Goal: Answer question/provide support: Share knowledge or assist other users

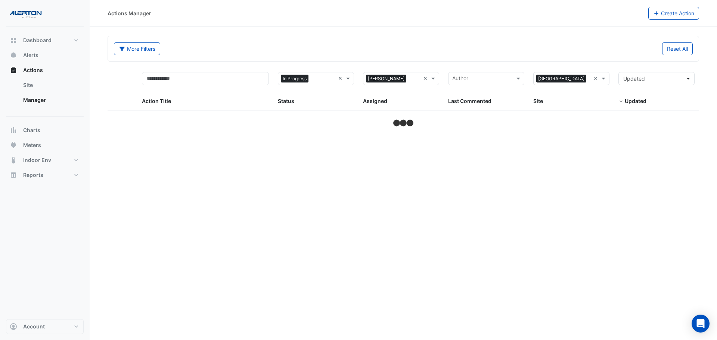
select select "***"
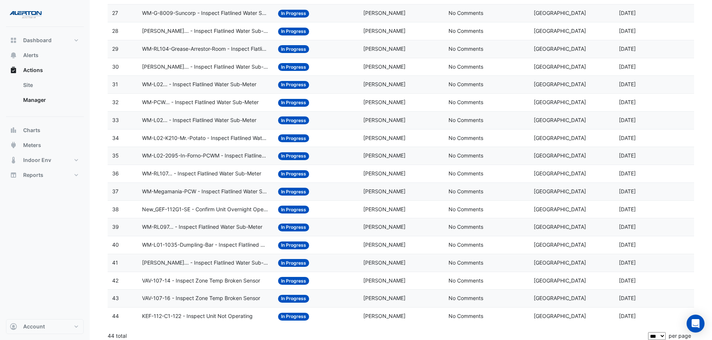
scroll to position [575, 0]
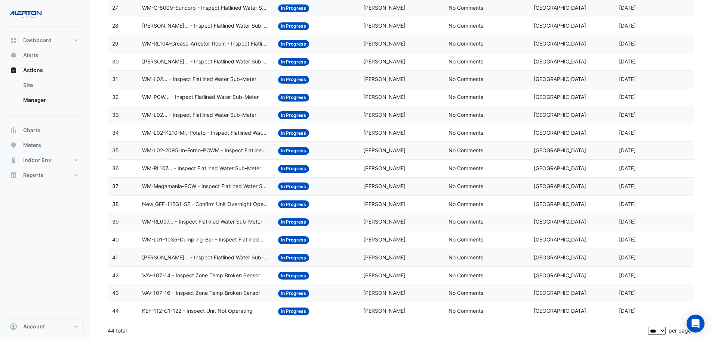
click at [210, 259] on span "WM-CHAR... - Inspect Flatlined Water Sub-Meter" at bounding box center [205, 258] width 127 height 9
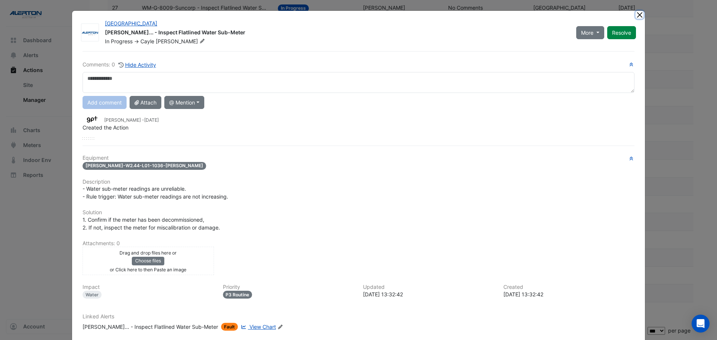
click at [639, 16] on button "Close" at bounding box center [640, 15] width 8 height 8
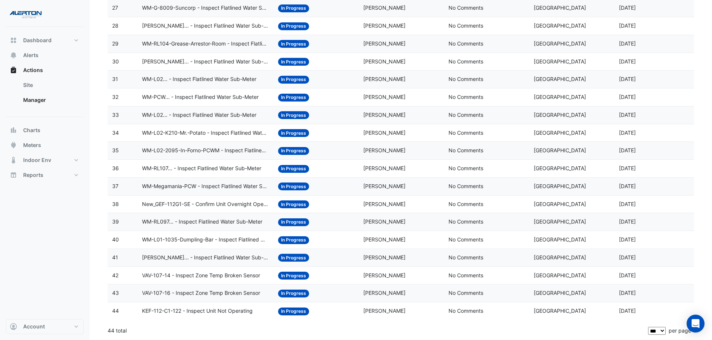
click at [188, 205] on span "New_GEF-112G1-SE - Confirm Unit Overnight Operation (Energy Waste)" at bounding box center [205, 204] width 127 height 9
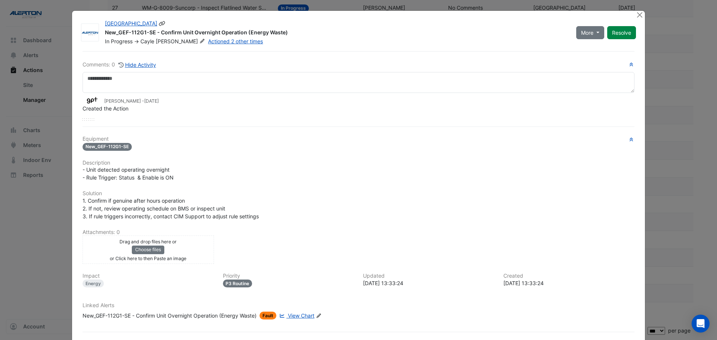
drag, startPoint x: 103, startPoint y: 32, endPoint x: 291, endPoint y: 32, distance: 187.9
click at [291, 32] on div "New_GEF-112G1-SE - Confirm Unit Overnight Operation (Energy Waste)" at bounding box center [336, 33] width 463 height 9
copy div "New_GEF-112G1-SE - Confirm Unit Overnight Operation (Energy Waste)"
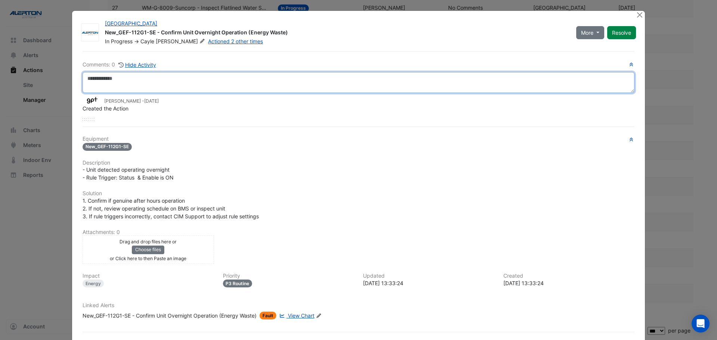
click at [108, 82] on textarea at bounding box center [359, 82] width 552 height 21
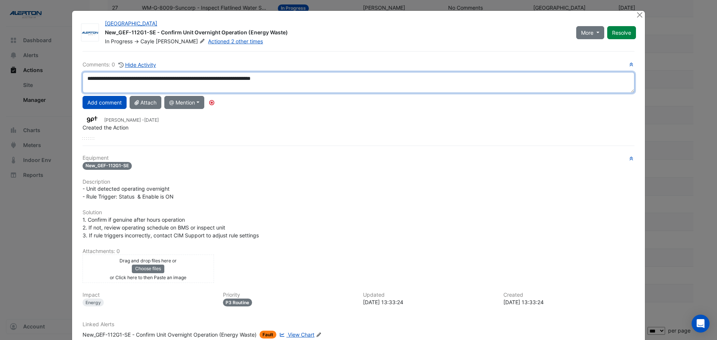
drag, startPoint x: 293, startPoint y: 84, endPoint x: 65, endPoint y: 93, distance: 228.1
click at [65, 93] on ngb-modal-window "Charlestown Square New_GEF-112G1-SE - Confirm Unit Overnight Operation (Energy …" at bounding box center [358, 170] width 717 height 340
type textarea "**********"
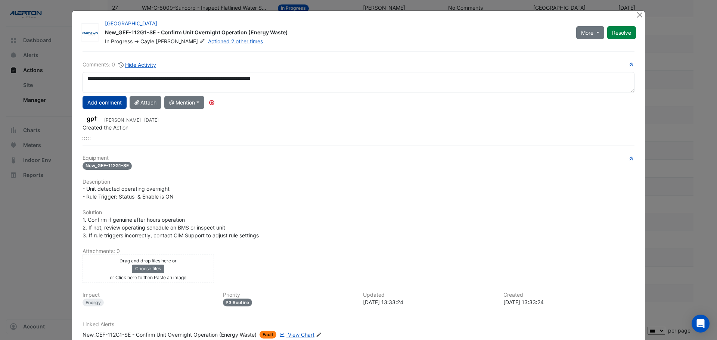
click at [106, 103] on button "Add comment" at bounding box center [105, 102] width 44 height 13
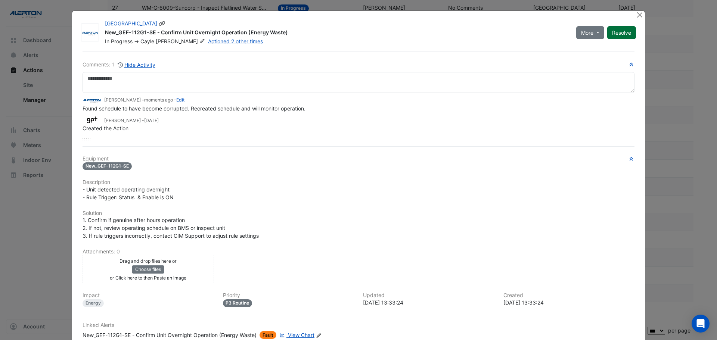
click at [626, 33] on button "Resolve" at bounding box center [622, 32] width 29 height 13
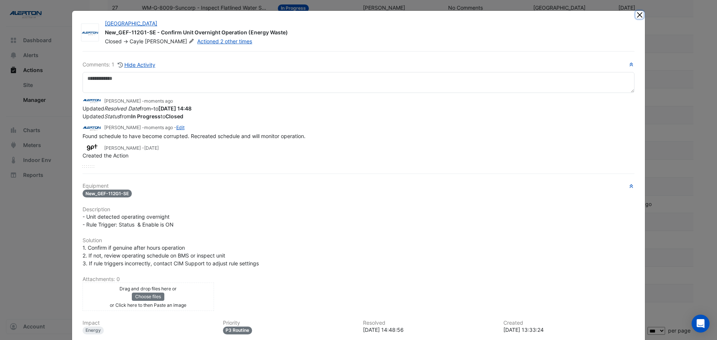
click at [639, 15] on button "Close" at bounding box center [640, 15] width 8 height 8
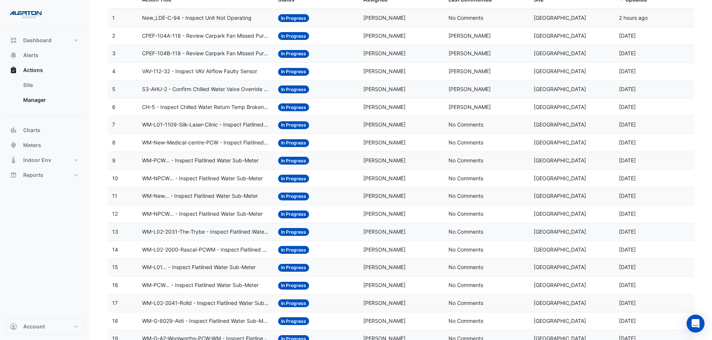
scroll to position [90, 0]
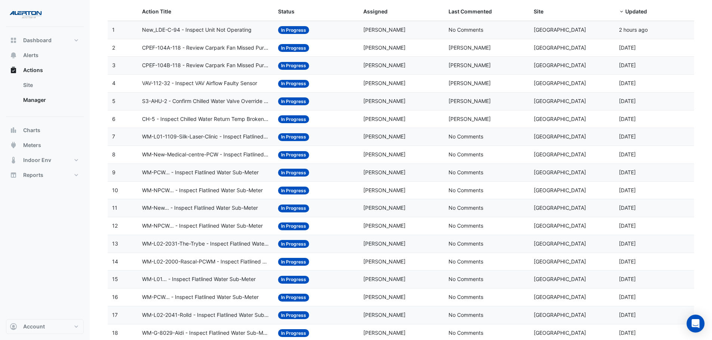
click at [236, 118] on span "CH-5 - Inspect Chilled Water Return Temp Broken Sensor" at bounding box center [205, 119] width 127 height 9
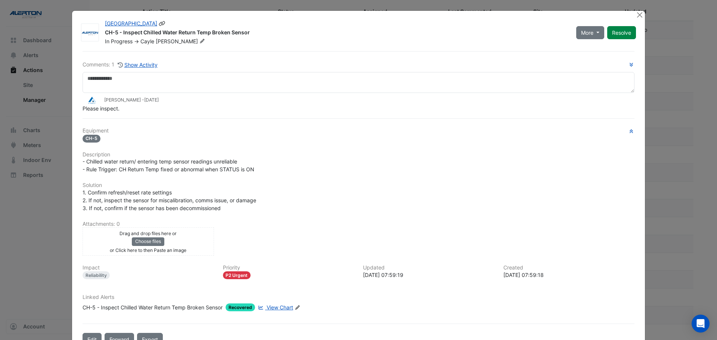
drag, startPoint x: 248, startPoint y: 31, endPoint x: 102, endPoint y: 35, distance: 146.2
click at [105, 35] on div "CH-5 - Inspect Chilled Water Return Temp Broken Sensor" at bounding box center [336, 33] width 463 height 9
copy div "CH-5 - Inspect Chilled Water Return Temp Broken Sensor"
drag, startPoint x: 389, startPoint y: 276, endPoint x: 374, endPoint y: 276, distance: 15.3
click at [373, 277] on div "2025-09-09 07:59:19" at bounding box center [429, 275] width 132 height 8
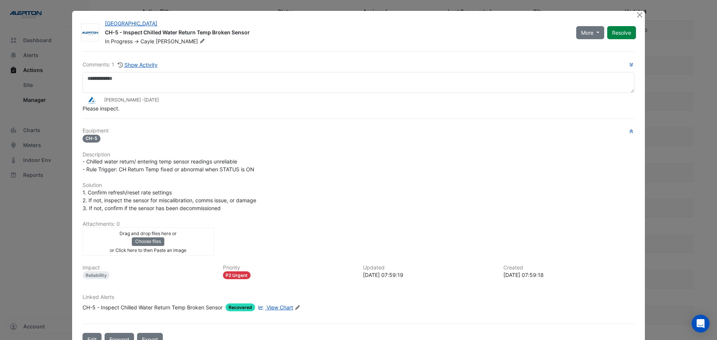
click at [390, 273] on div "2025-09-09 07:59:19" at bounding box center [429, 275] width 132 height 8
drag, startPoint x: 532, startPoint y: 274, endPoint x: 500, endPoint y: 276, distance: 32.2
click at [500, 276] on div "Created 2025-09-09 07:59:18" at bounding box center [569, 272] width 140 height 15
copy div "2025-09-09"
click at [279, 308] on span "View Chart" at bounding box center [280, 308] width 27 height 6
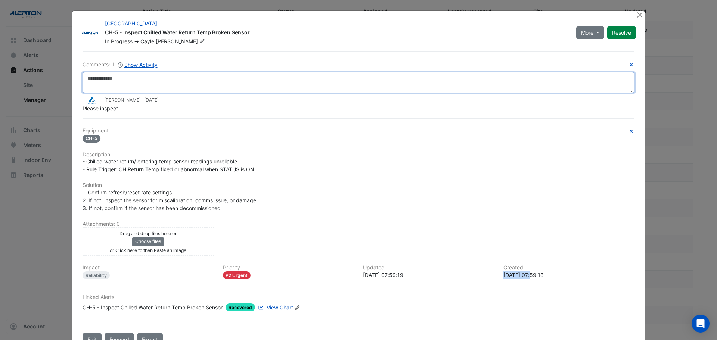
click at [117, 78] on textarea at bounding box center [359, 82] width 552 height 21
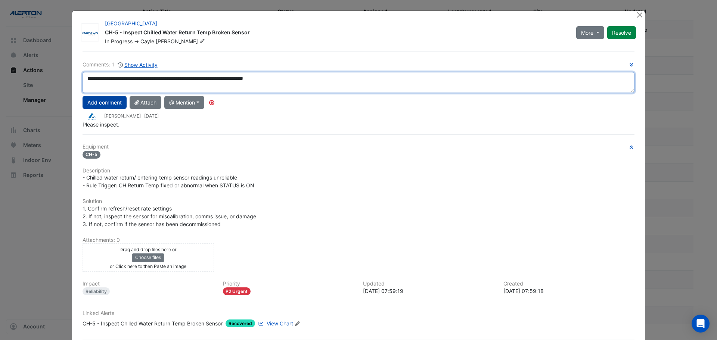
type textarea "**********"
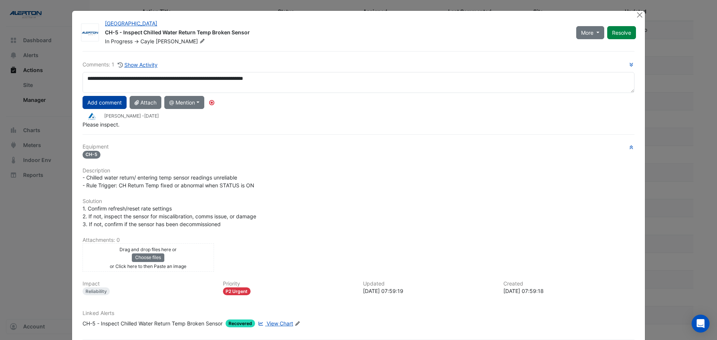
click at [106, 102] on button "Add comment" at bounding box center [105, 102] width 44 height 13
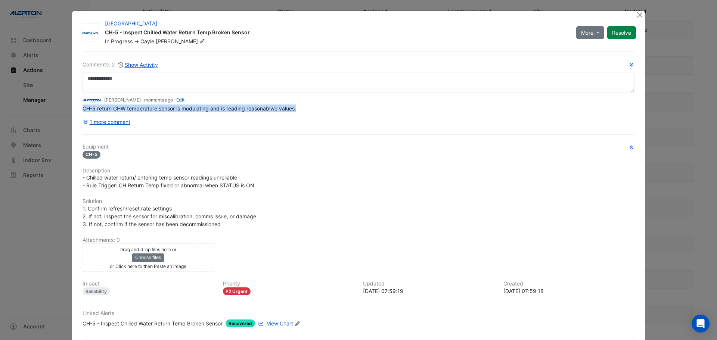
drag, startPoint x: 298, startPoint y: 106, endPoint x: 77, endPoint y: 111, distance: 220.9
click at [78, 111] on div "Comments: 2 Show Activity Cayle Pevy - moments ago - Edit CH-5 return CHW tempe…" at bounding box center [358, 206] width 561 height 311
copy span "CH-5 return CHW temperature sensor is modulating and is reading reasonablwe val…"
click at [618, 31] on button "Resolve" at bounding box center [622, 32] width 29 height 13
click at [632, 17] on div "Charlestown Square CH-5 - Inspect Chilled Water Return Temp Broken Sensor Close…" at bounding box center [371, 31] width 540 height 28
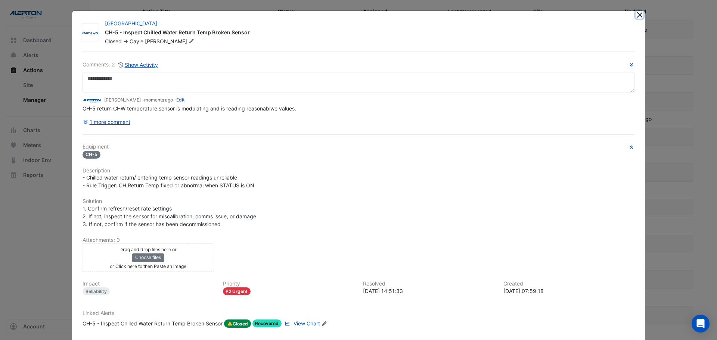
click at [636, 16] on button "Close" at bounding box center [640, 15] width 8 height 8
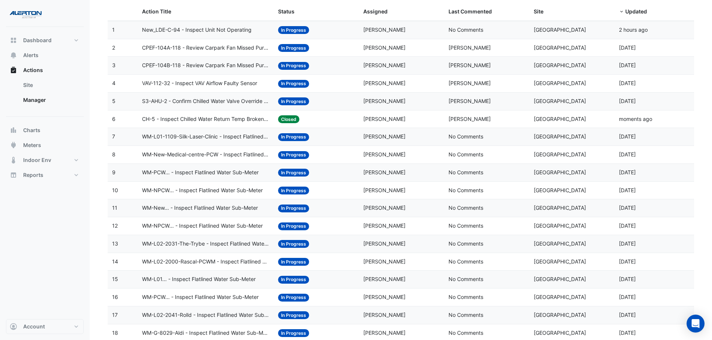
scroll to position [52, 0]
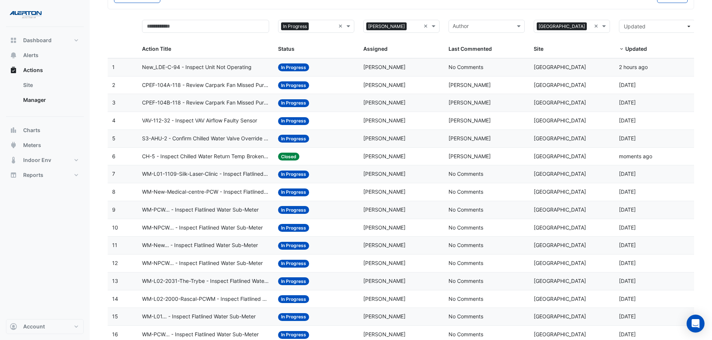
click at [247, 138] on span "S3-AHU-2 - Confirm Chilled Water Valve Override Closed" at bounding box center [205, 139] width 127 height 9
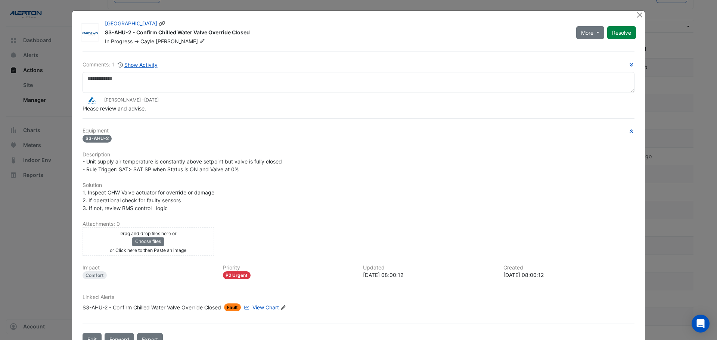
drag, startPoint x: 220, startPoint y: 27, endPoint x: 101, endPoint y: 35, distance: 118.7
click at [101, 35] on div "Charlestown Square S3-AHU-2 - Confirm Chilled Water Valve Override Closed In Pr…" at bounding box center [337, 32] width 472 height 25
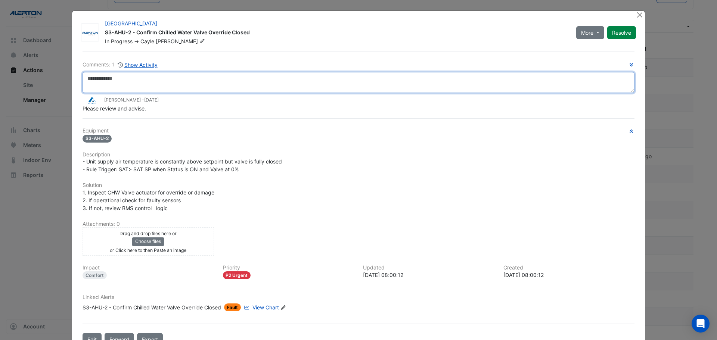
click at [161, 84] on textarea at bounding box center [359, 82] width 552 height 21
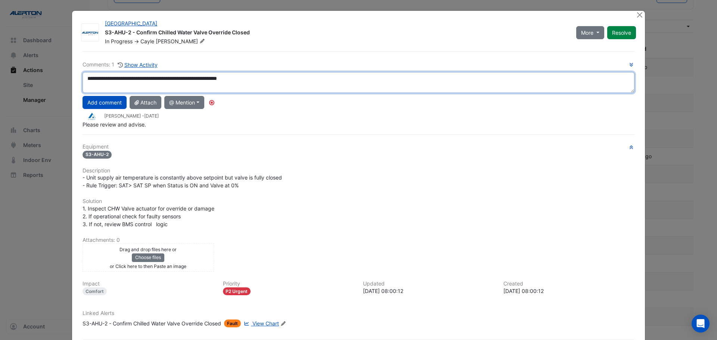
drag, startPoint x: 266, startPoint y: 77, endPoint x: 66, endPoint y: 89, distance: 200.7
click at [67, 89] on ngb-modal-window "Charlestown Square S3-AHU-2 - Confirm Chilled Water Valve Override Closed In Pr…" at bounding box center [358, 170] width 717 height 340
type textarea "**********"
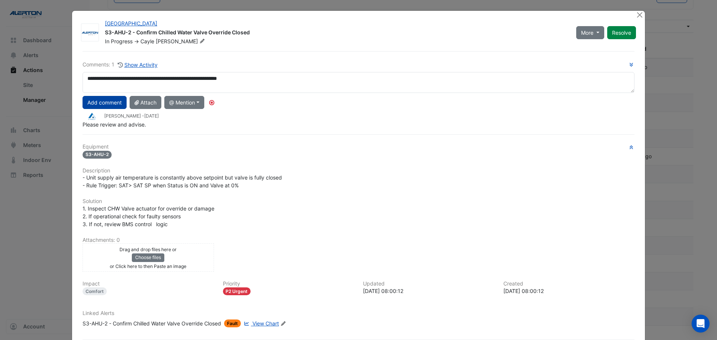
click at [107, 102] on button "Add comment" at bounding box center [105, 102] width 44 height 13
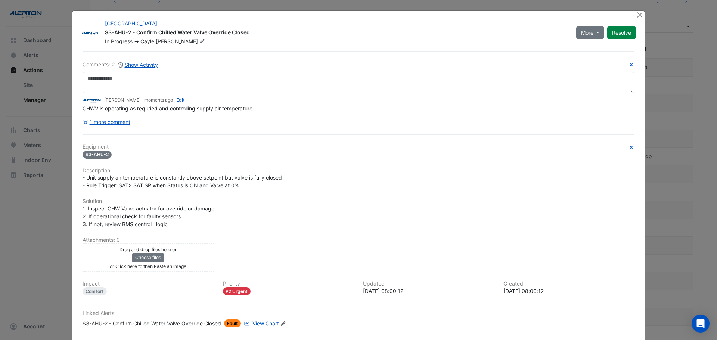
click at [262, 323] on span "View Chart" at bounding box center [266, 324] width 27 height 6
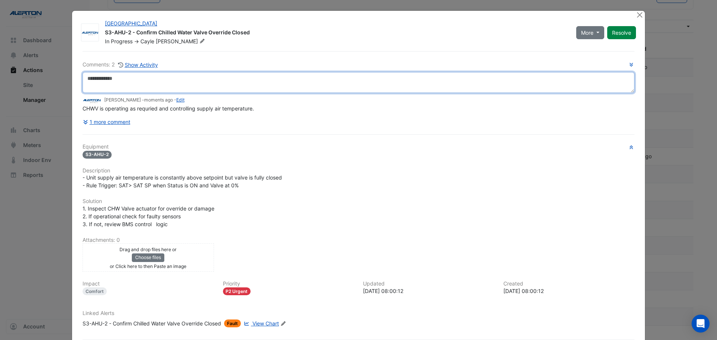
click at [148, 86] on textarea at bounding box center [359, 82] width 552 height 21
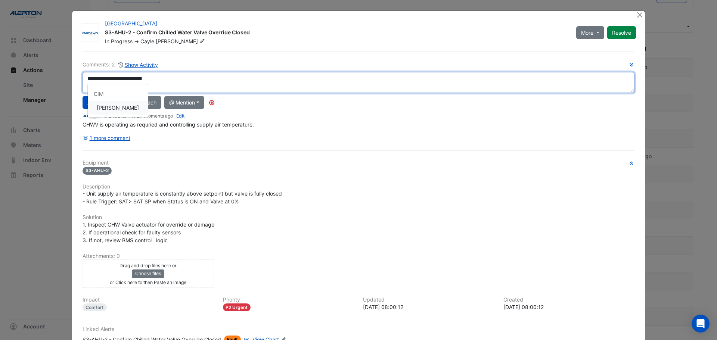
click at [124, 108] on div "**********" at bounding box center [359, 103] width 552 height 84
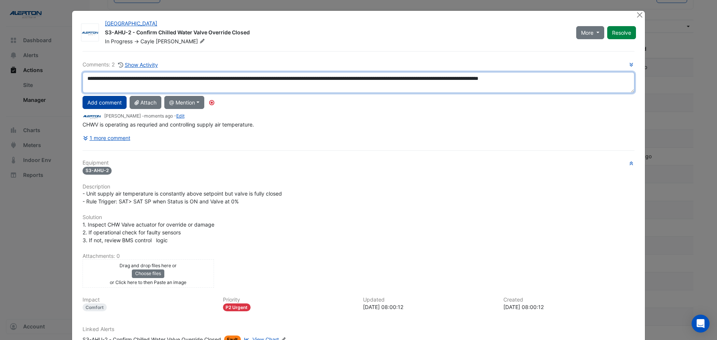
type textarea "**********"
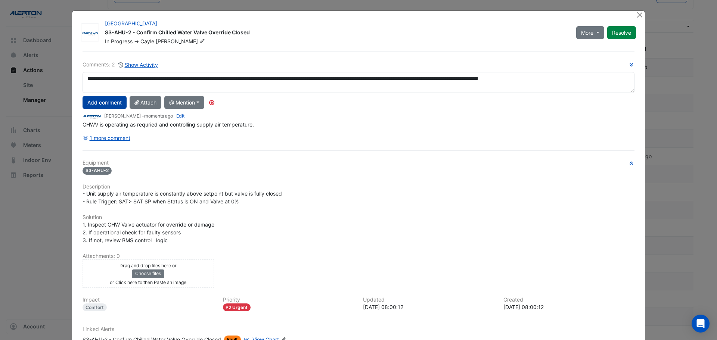
click at [93, 103] on button "Add comment" at bounding box center [105, 102] width 44 height 13
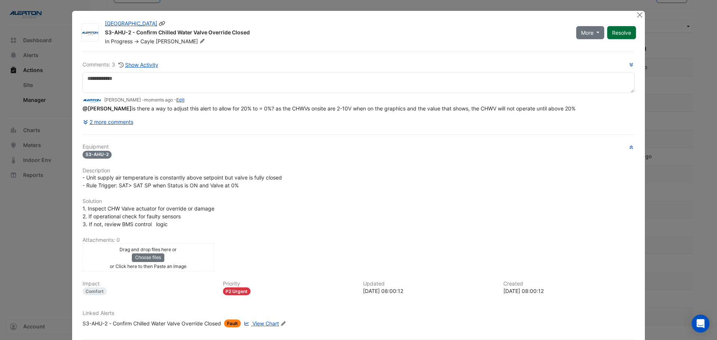
click at [618, 36] on button "Resolve" at bounding box center [622, 32] width 29 height 13
click at [637, 15] on button "Close" at bounding box center [640, 15] width 8 height 8
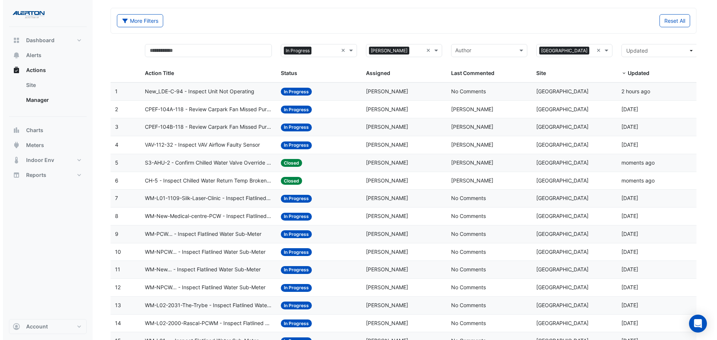
scroll to position [15, 0]
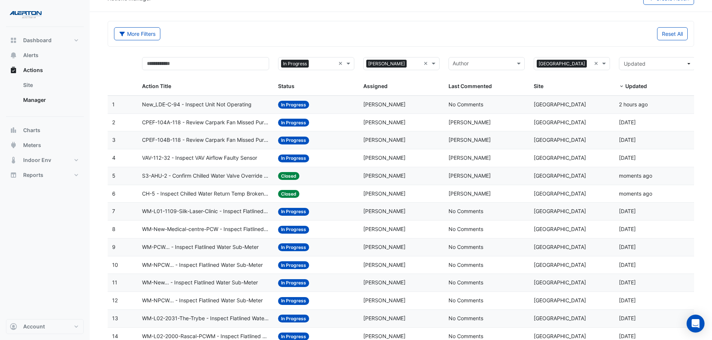
click at [217, 158] on span "VAV-112-32 - Inspect VAV Airflow Faulty Sensor" at bounding box center [199, 158] width 115 height 9
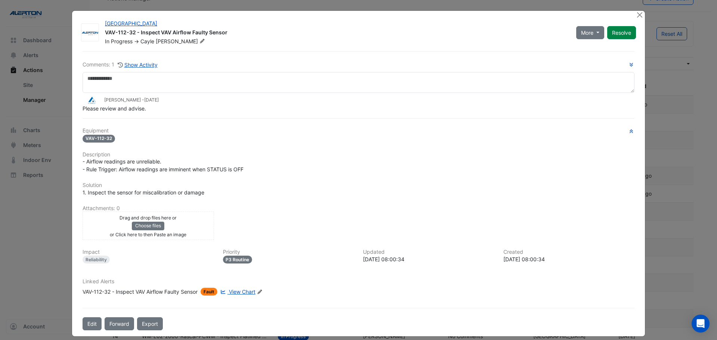
click at [248, 291] on span "View Chart" at bounding box center [242, 292] width 27 height 6
